Goal: Information Seeking & Learning: Learn about a topic

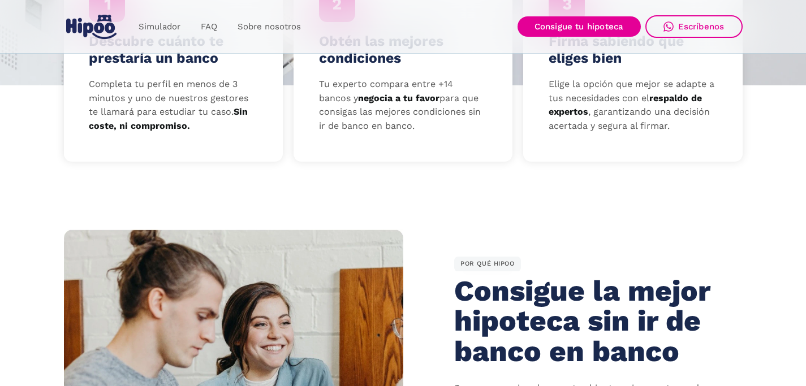
scroll to position [672, 0]
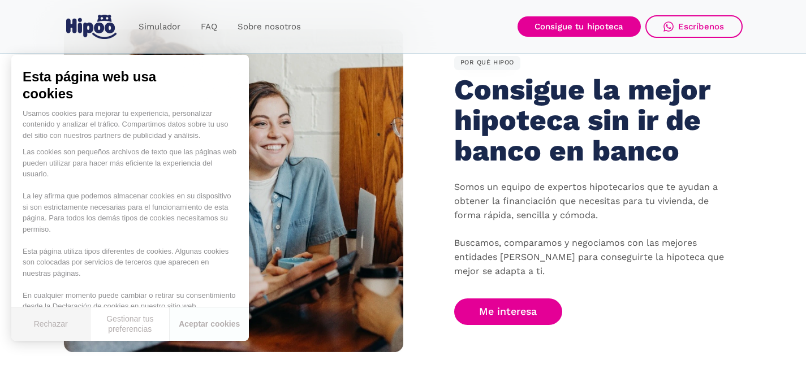
click at [63, 326] on button "Rechazar" at bounding box center [50, 324] width 79 height 33
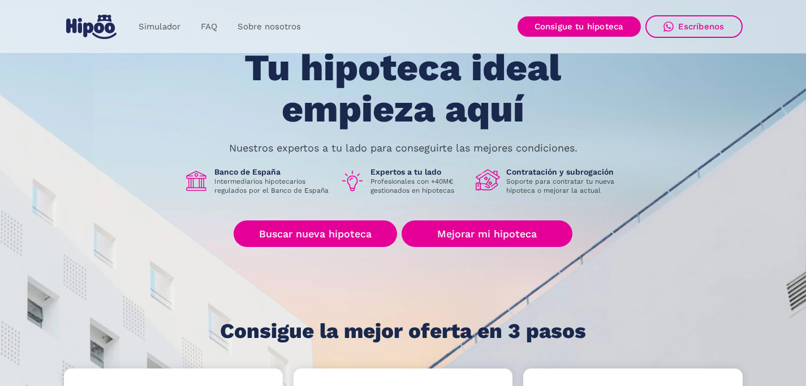
scroll to position [62, 0]
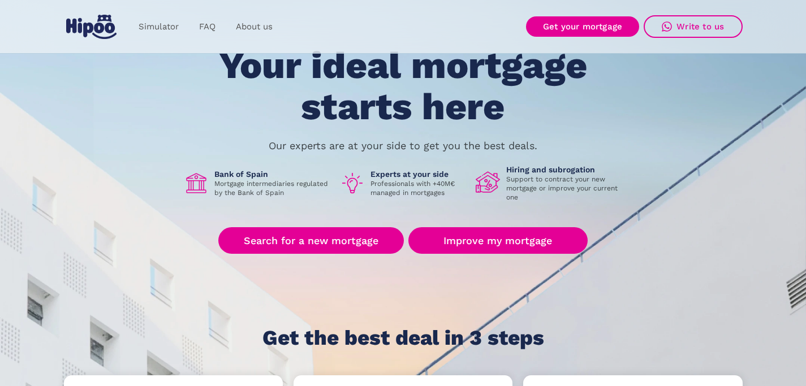
click at [275, 198] on div "Bank of Spain Mortgage intermediaries regulated by the Bank of Spain" at bounding box center [257, 183] width 147 height 37
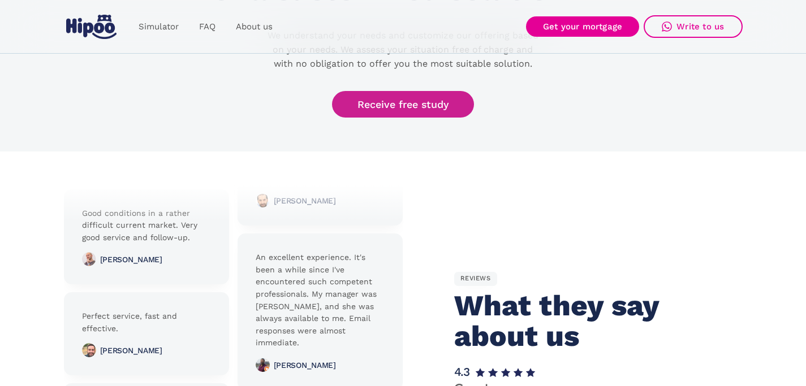
scroll to position [2409, 0]
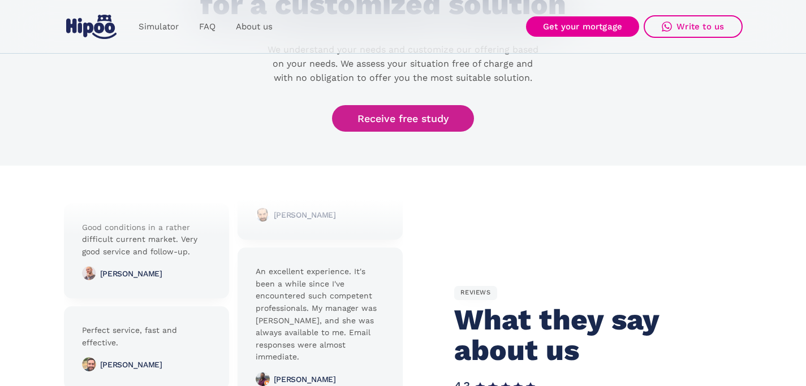
click at [378, 105] on link "Receive free study" at bounding box center [403, 118] width 142 height 27
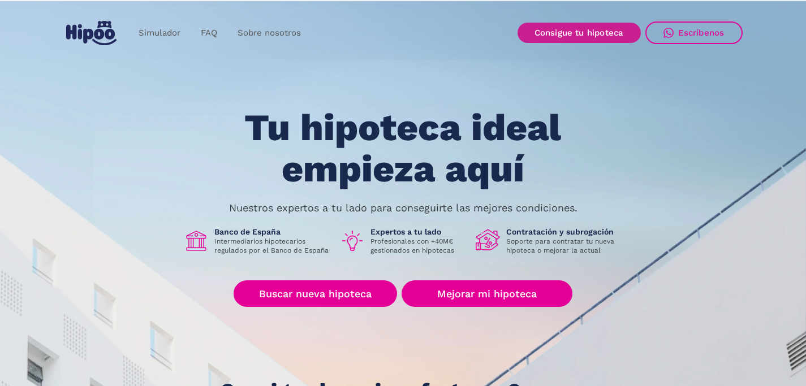
click at [584, 29] on link "Consigue tu hipoteca" at bounding box center [578, 33] width 123 height 20
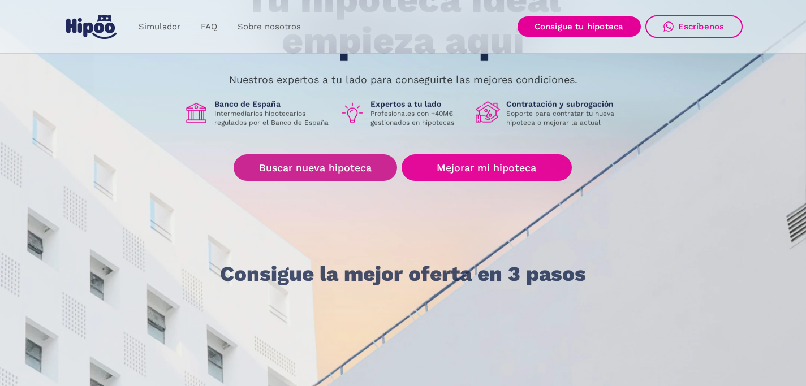
scroll to position [129, 0]
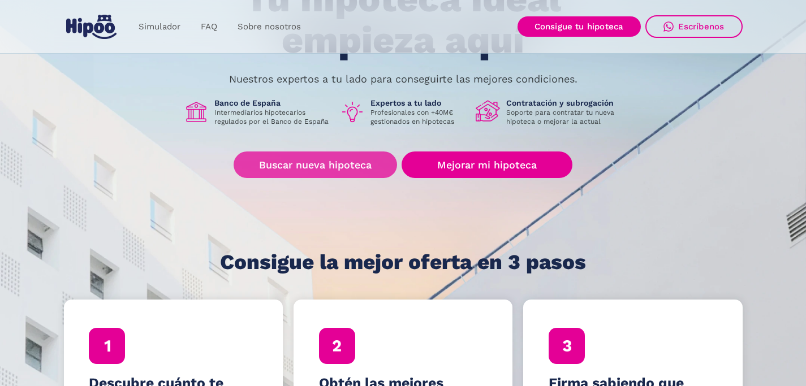
click at [325, 170] on link "Buscar nueva hipoteca" at bounding box center [315, 165] width 163 height 27
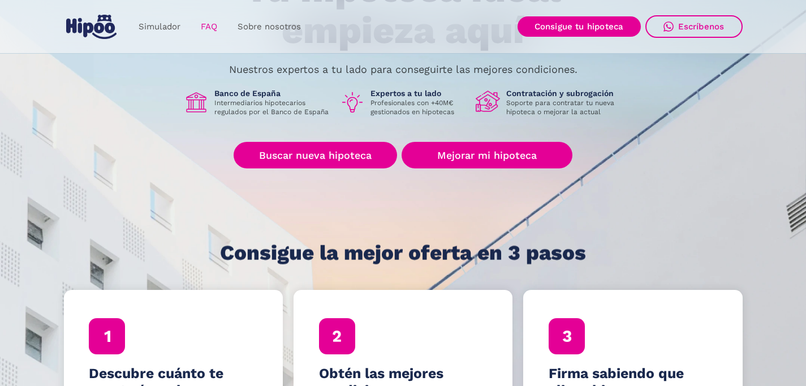
click at [207, 25] on link "FAQ" at bounding box center [209, 27] width 37 height 22
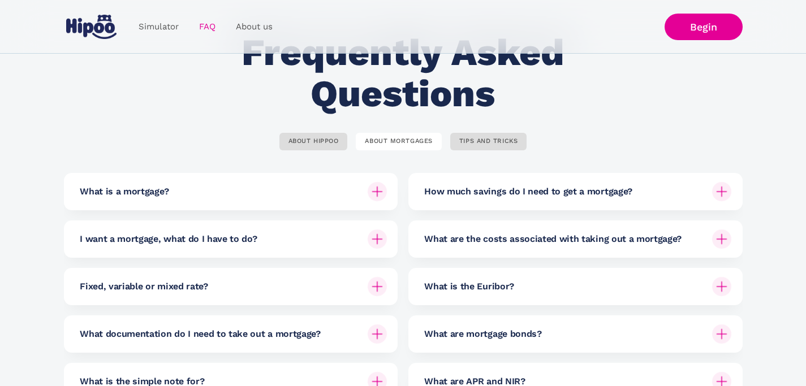
click at [153, 137] on div "ABOUT HIPPOO ABOUT MORTGAGES TIPS AND TRICKS What is Hipoo? Hipoo is a mortgage…" at bounding box center [403, 290] width 679 height 314
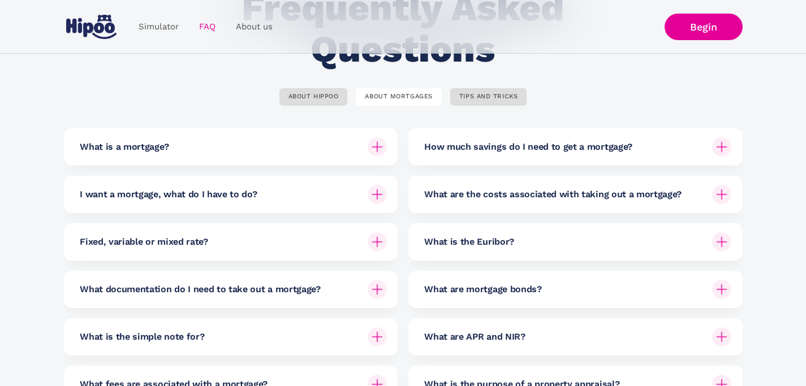
scroll to position [108, 0]
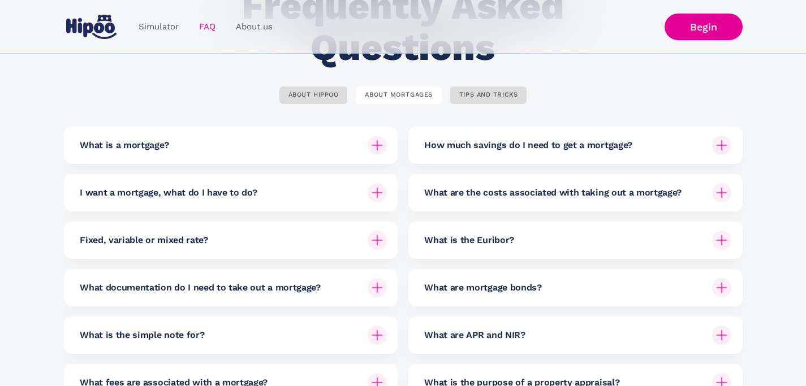
click at [612, 188] on font "What are the costs associated with taking out a mortgage?" at bounding box center [552, 192] width 257 height 11
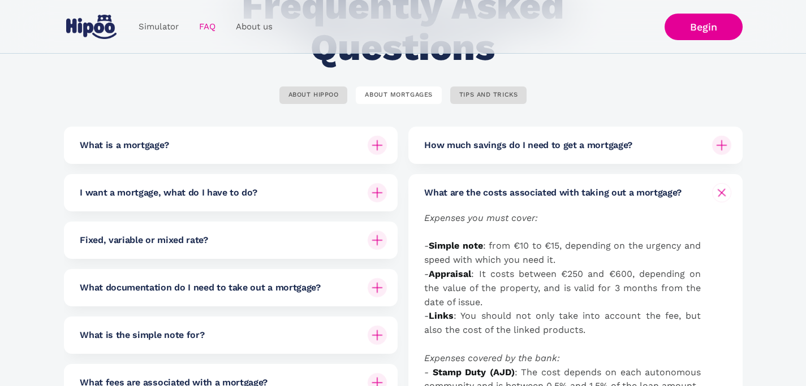
click at [598, 154] on div "How much savings do I need to get a mortgage?" at bounding box center [577, 145] width 307 height 37
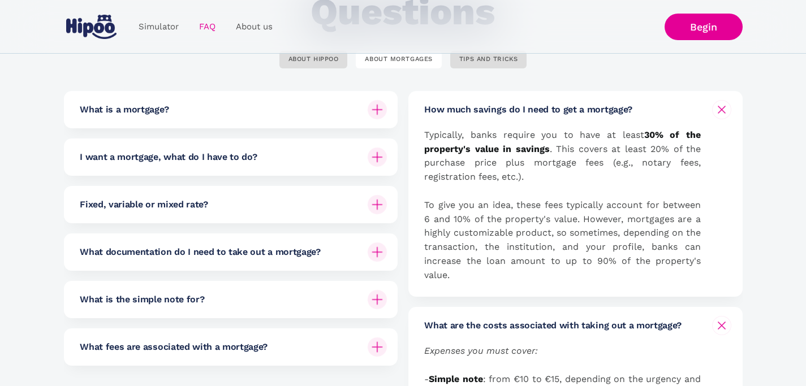
scroll to position [137, 0]
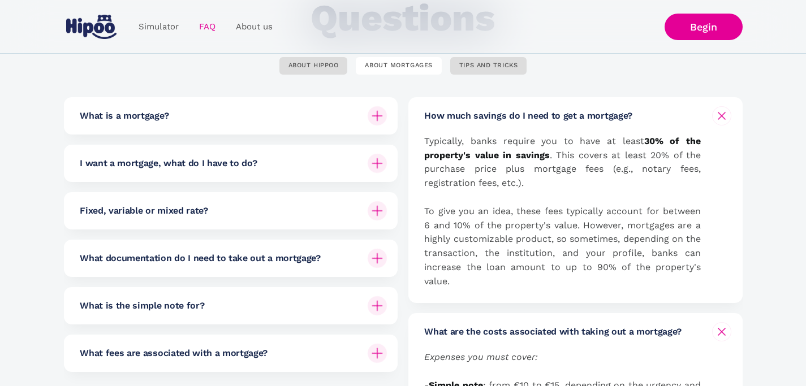
click at [489, 129] on div "How much savings do I need to get a mortgage?" at bounding box center [577, 115] width 307 height 37
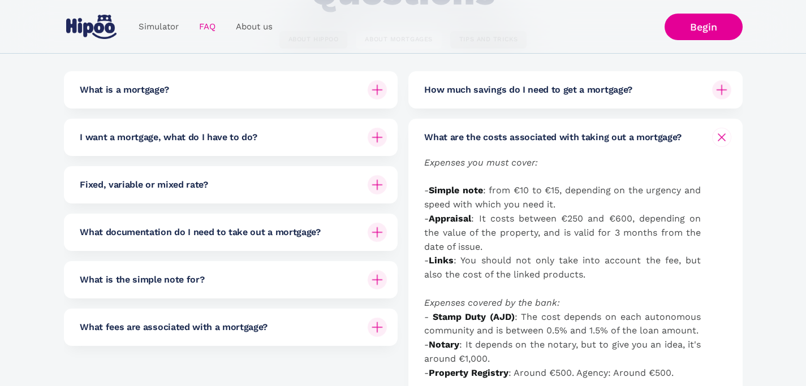
scroll to position [166, 0]
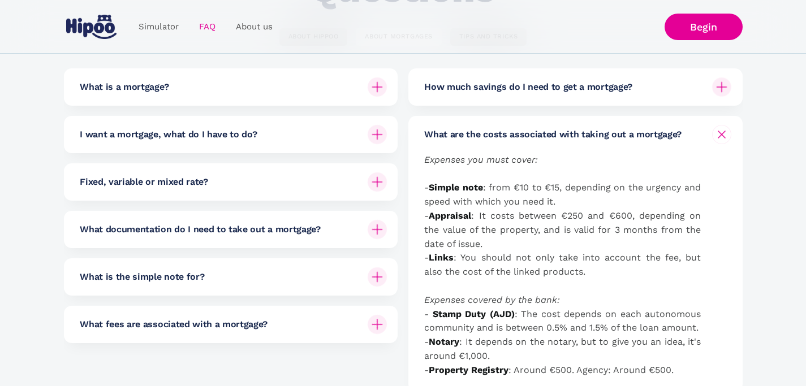
click at [183, 219] on div "What documentation do I need to take out a mortgage?" at bounding box center [233, 229] width 307 height 37
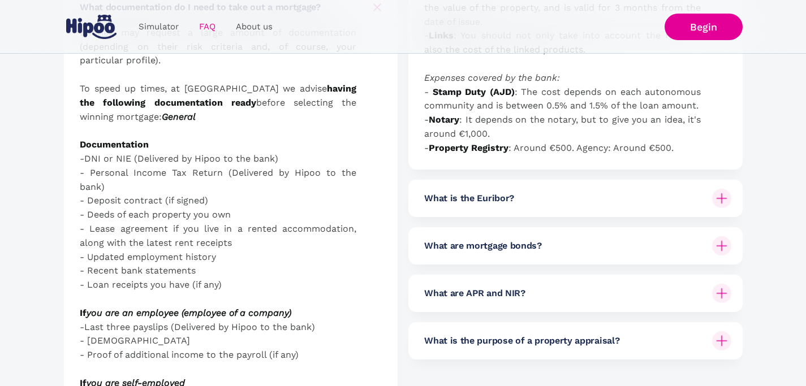
scroll to position [395, 0]
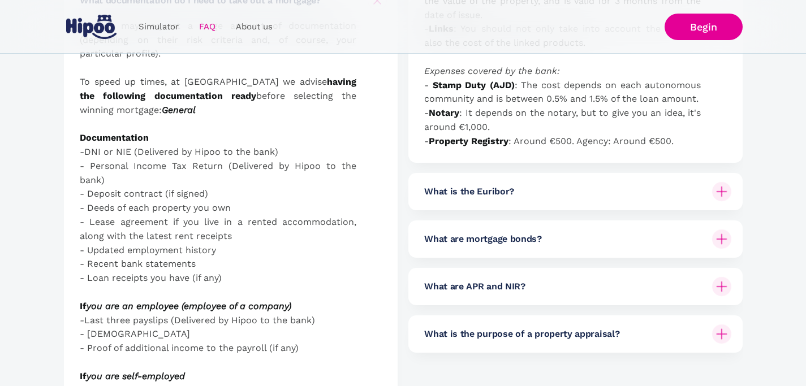
click at [148, 278] on font "- Loan receipts you have (if any)" at bounding box center [151, 278] width 142 height 11
click at [149, 266] on font "- Recent bank statements" at bounding box center [138, 263] width 116 height 11
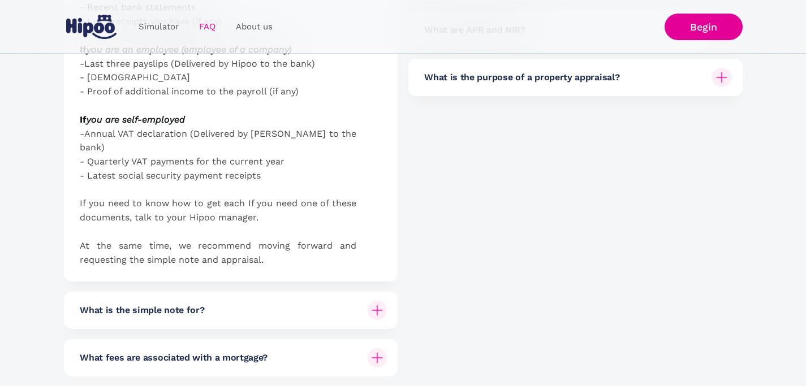
scroll to position [741, 0]
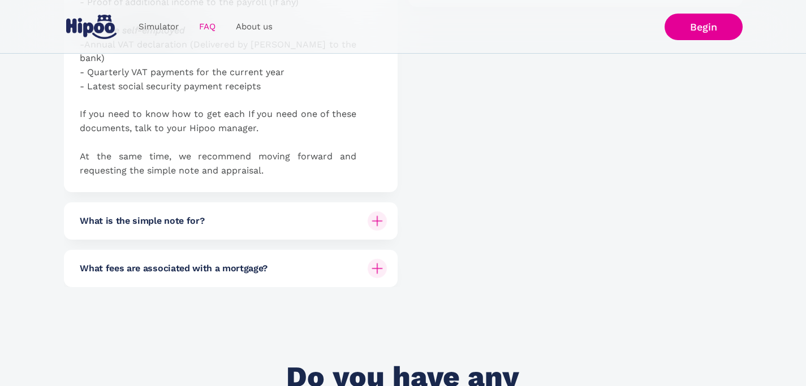
click at [157, 215] on font "What is the simple note for?" at bounding box center [142, 220] width 124 height 11
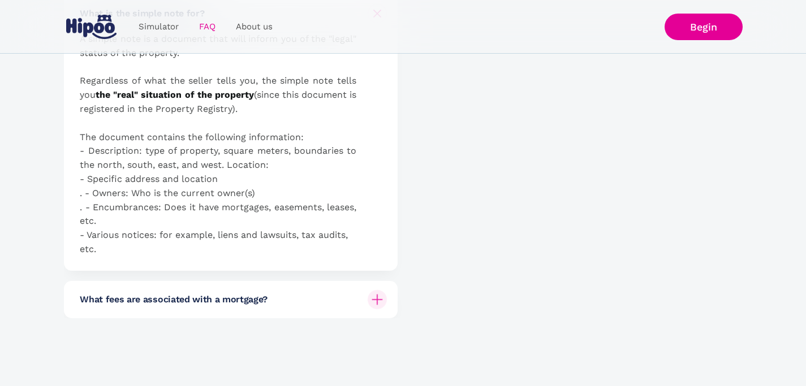
scroll to position [953, 0]
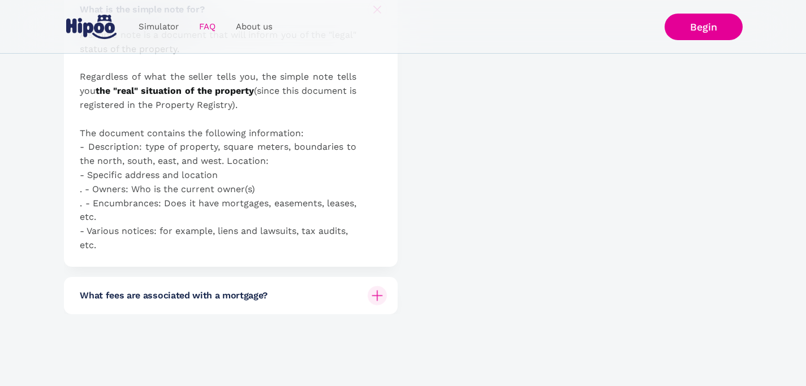
click at [132, 288] on div "What fees are associated with a mortgage?" at bounding box center [233, 295] width 307 height 37
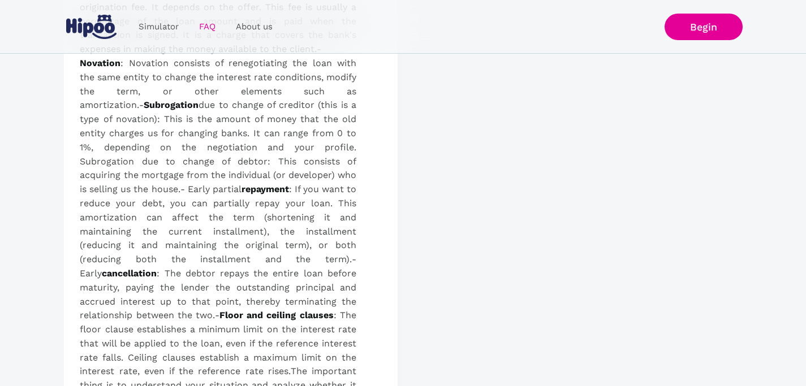
scroll to position [1096, 0]
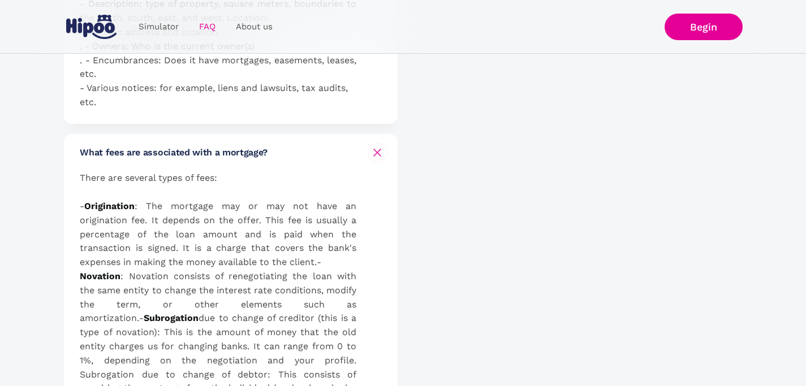
click at [230, 147] on font "What fees are associated with a mortgage?" at bounding box center [174, 152] width 188 height 11
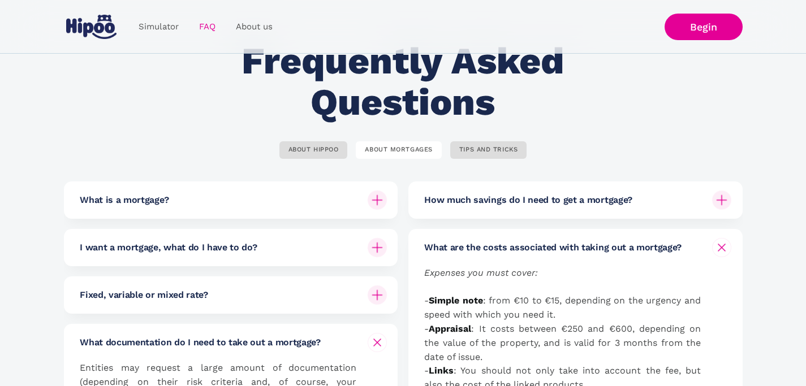
scroll to position [0, 0]
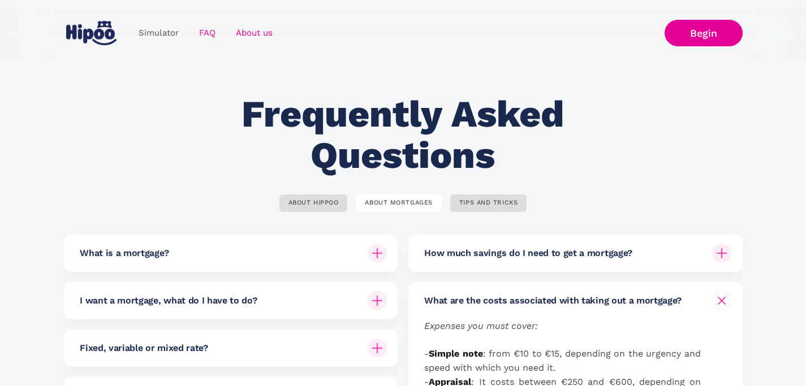
click at [240, 34] on font "About us" at bounding box center [254, 33] width 37 height 10
